Goal: Task Accomplishment & Management: Use online tool/utility

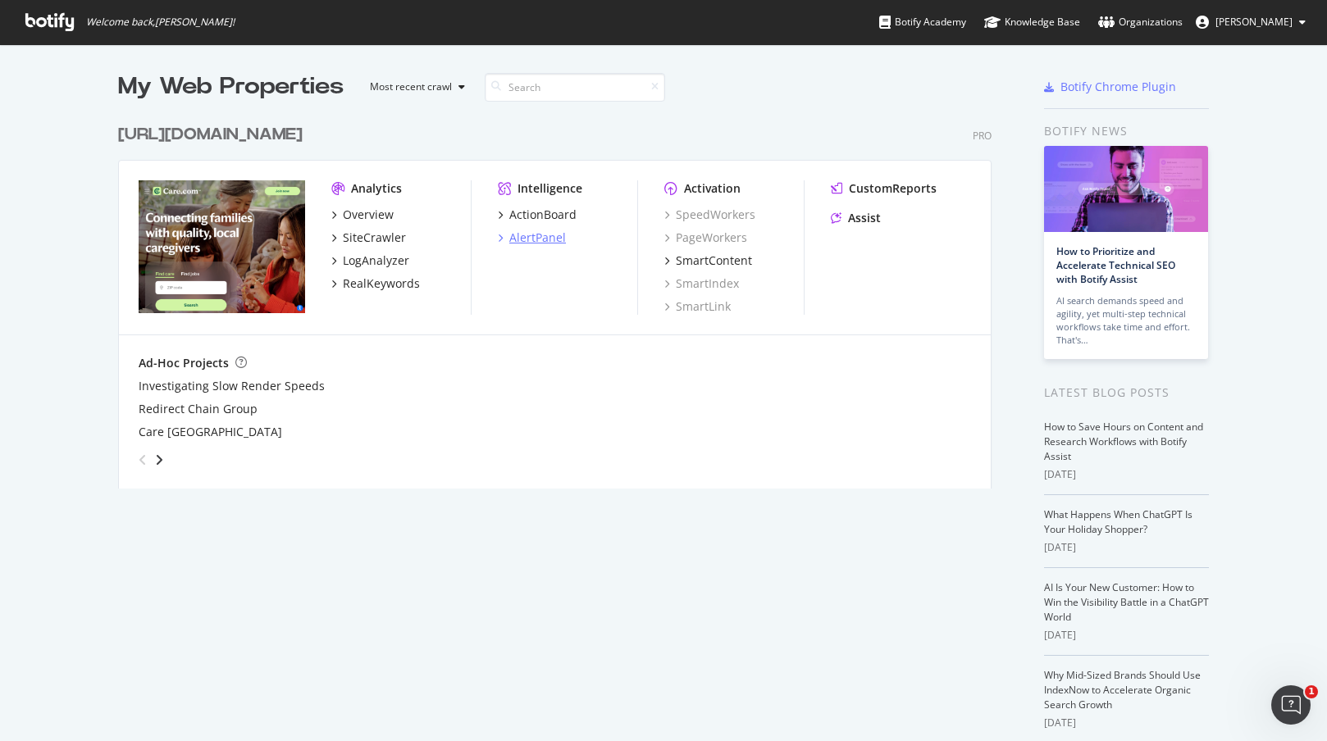
click at [535, 234] on div "AlertPanel" at bounding box center [537, 238] width 57 height 16
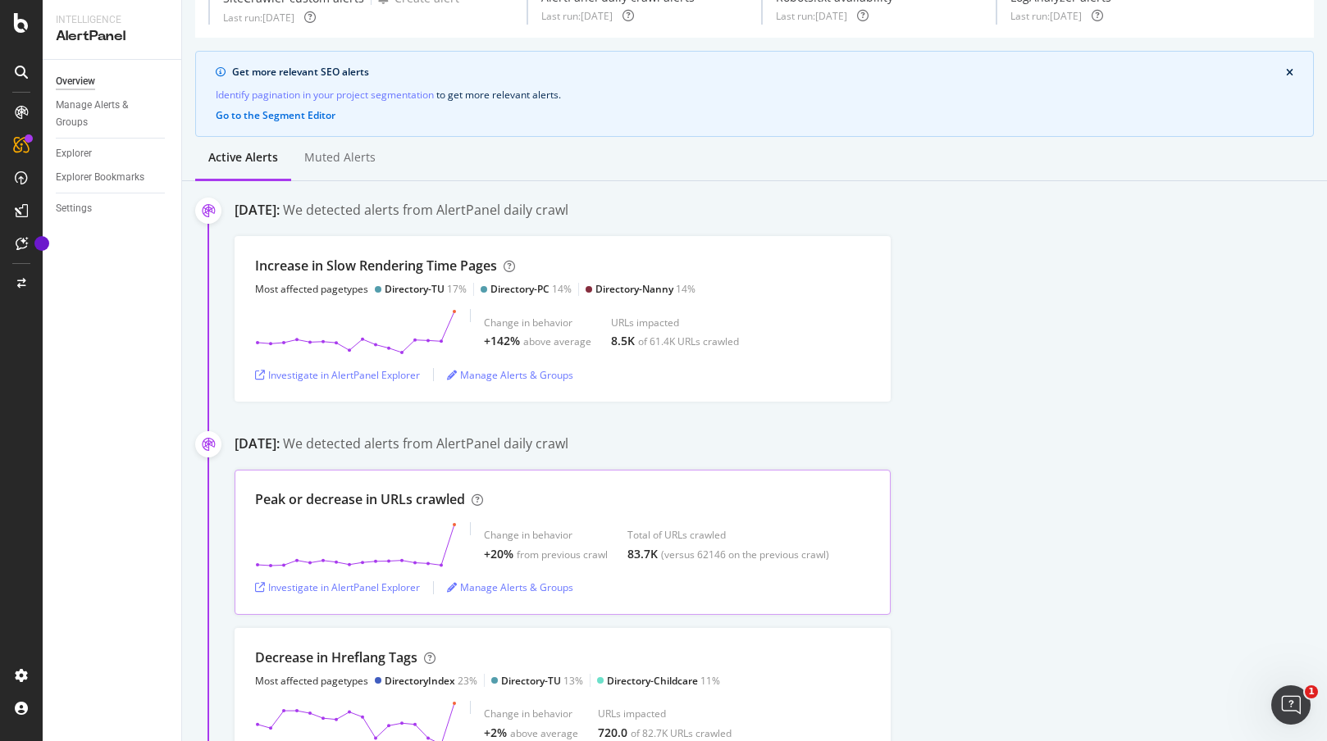
scroll to position [91, 0]
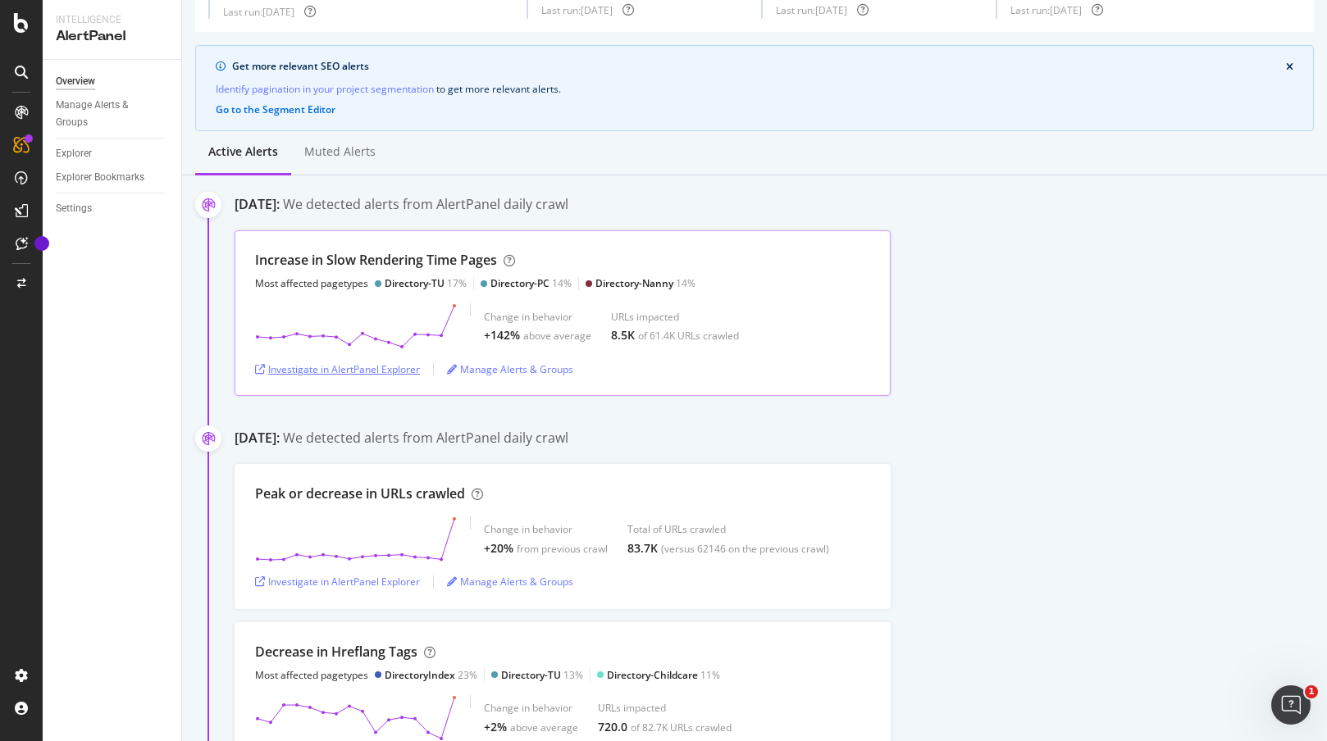
click at [380, 370] on div "Investigate in AlertPanel Explorer" at bounding box center [337, 369] width 165 height 14
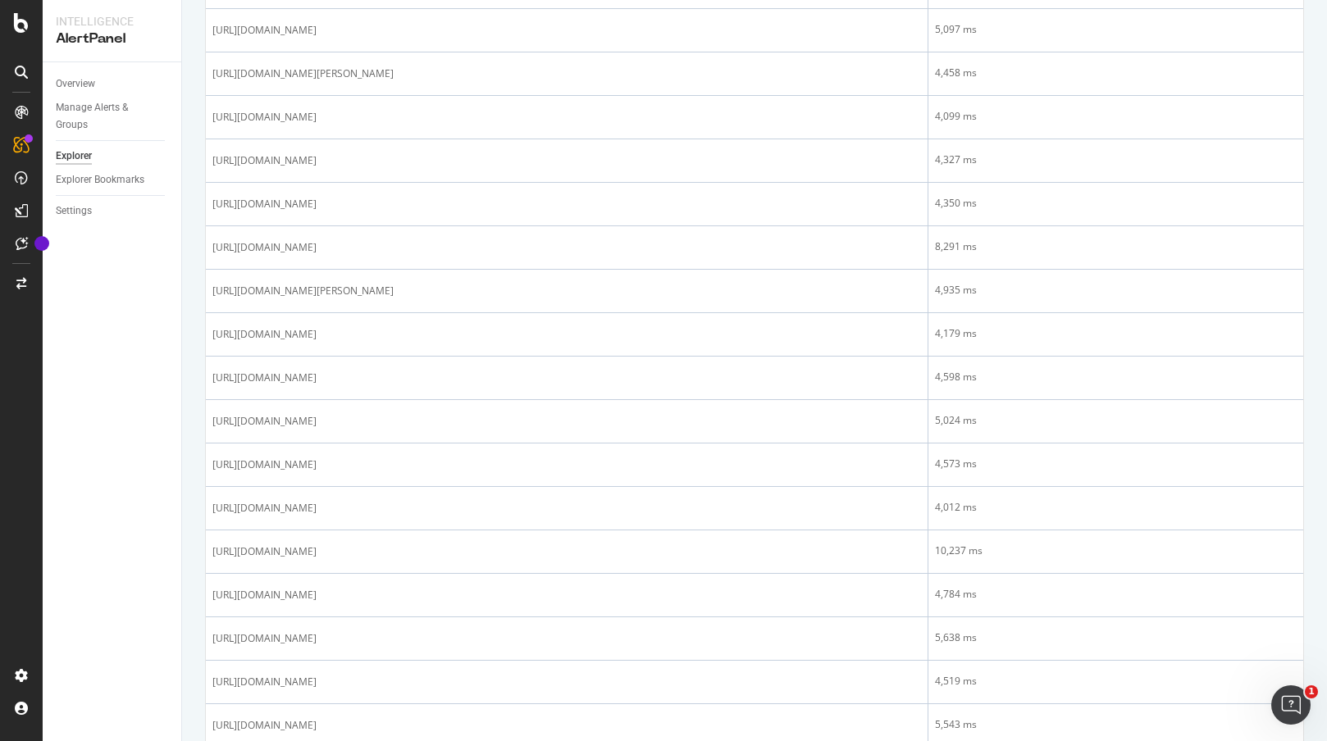
scroll to position [1085, 0]
